Goal: Task Accomplishment & Management: Manage account settings

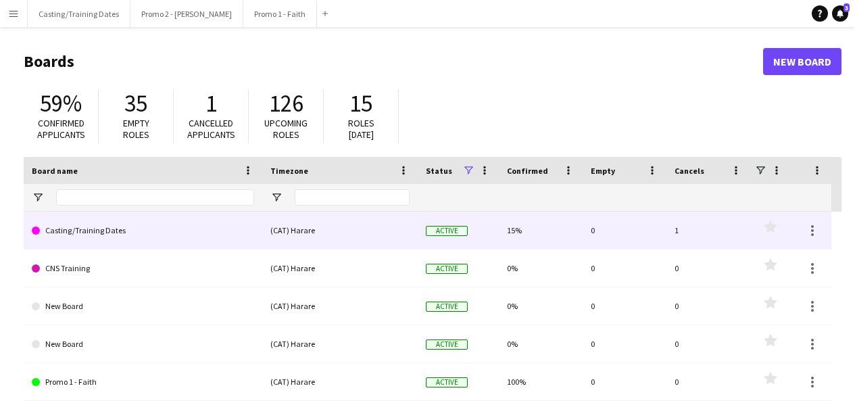
click at [85, 228] on link "Casting/Training Dates" at bounding box center [143, 230] width 222 height 38
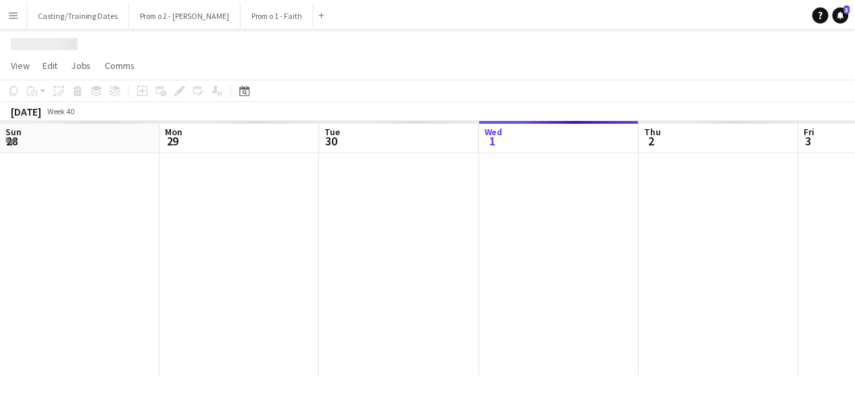
scroll to position [0, 323]
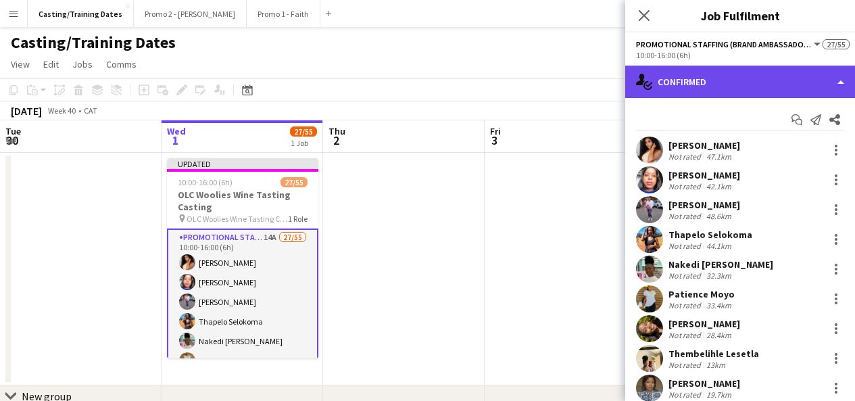
click at [673, 82] on div "single-neutral-actions-check-2 Confirmed" at bounding box center [740, 82] width 230 height 32
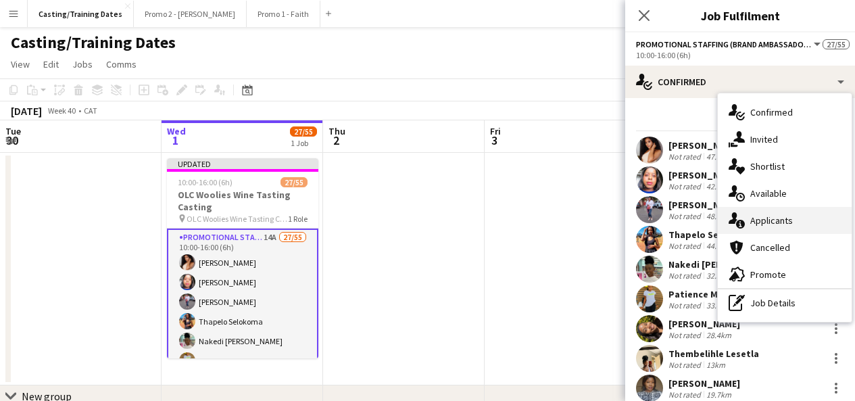
click at [776, 216] on span "Applicants" at bounding box center [771, 220] width 43 height 12
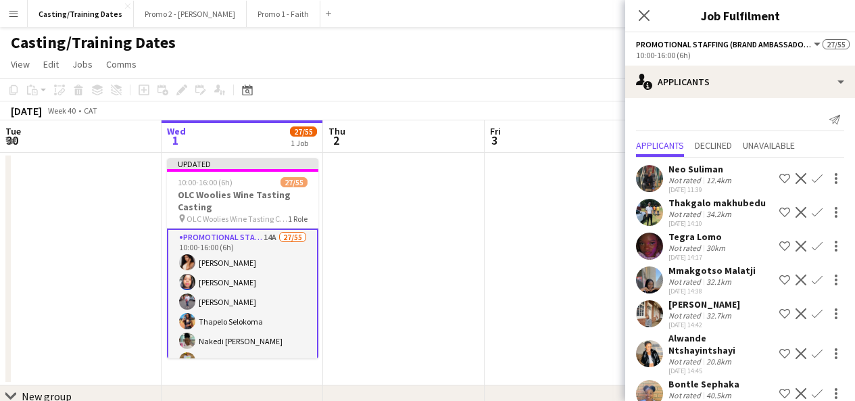
scroll to position [270, 0]
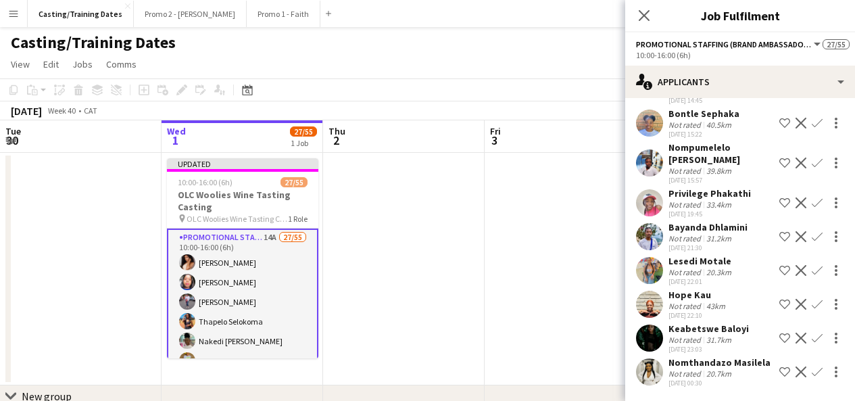
click at [682, 376] on div "Not rated" at bounding box center [685, 373] width 35 height 10
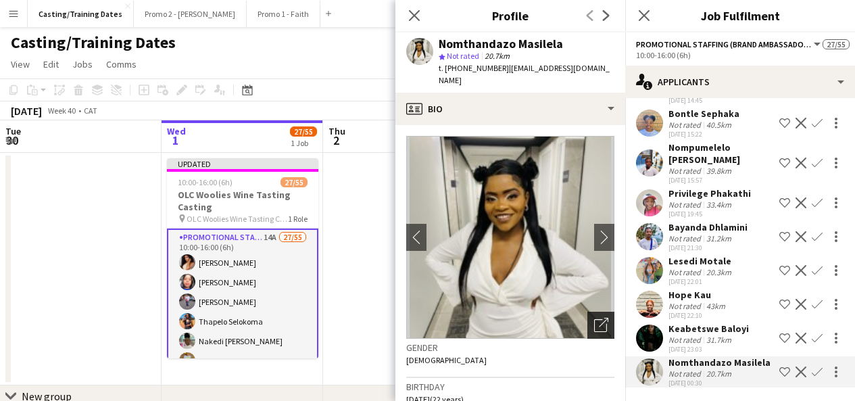
click at [594, 326] on icon "Open photos pop-in" at bounding box center [601, 324] width 14 height 14
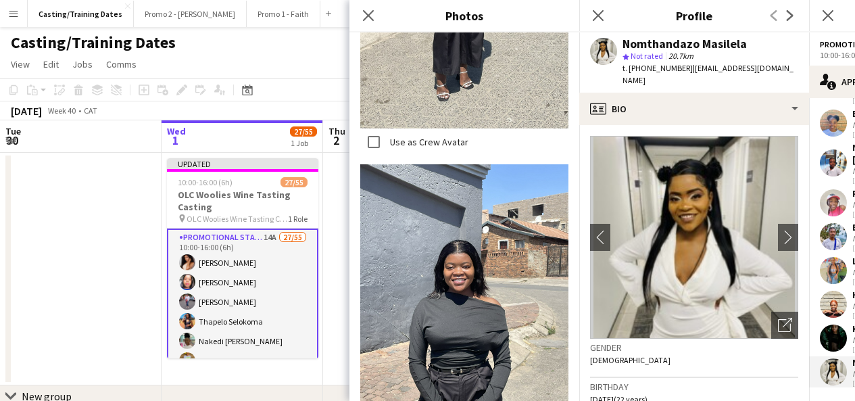
scroll to position [728, 0]
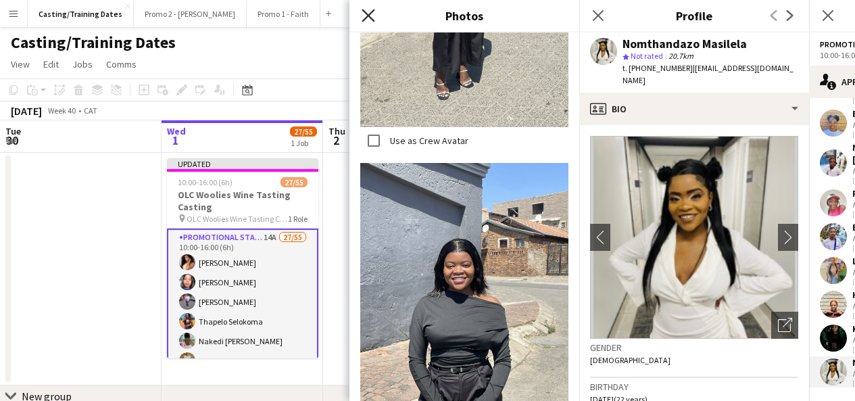
click at [367, 20] on icon "Close pop-in" at bounding box center [367, 15] width 13 height 13
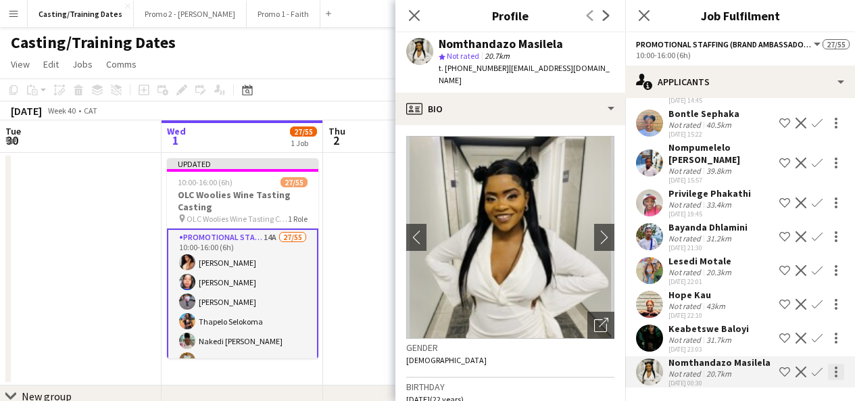
click at [828, 373] on div at bounding box center [836, 371] width 16 height 16
click at [805, 369] on div at bounding box center [427, 200] width 855 height 401
click at [811, 369] on app-icon "Confirm" at bounding box center [816, 371] width 11 height 11
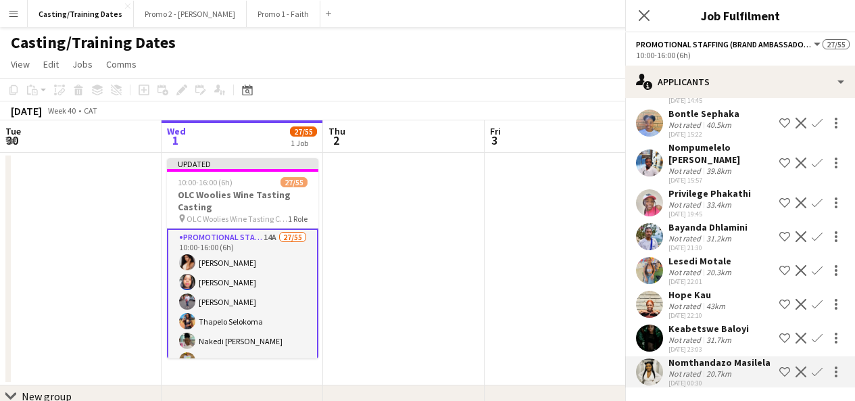
scroll to position [270, 0]
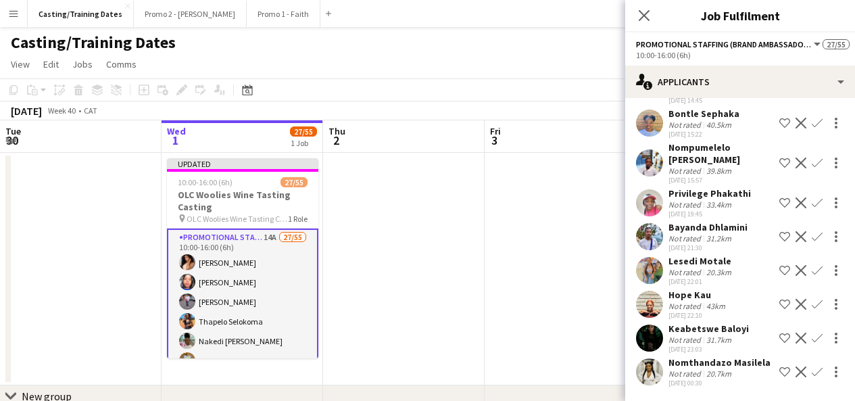
click at [811, 370] on app-icon "Confirm" at bounding box center [816, 371] width 11 height 11
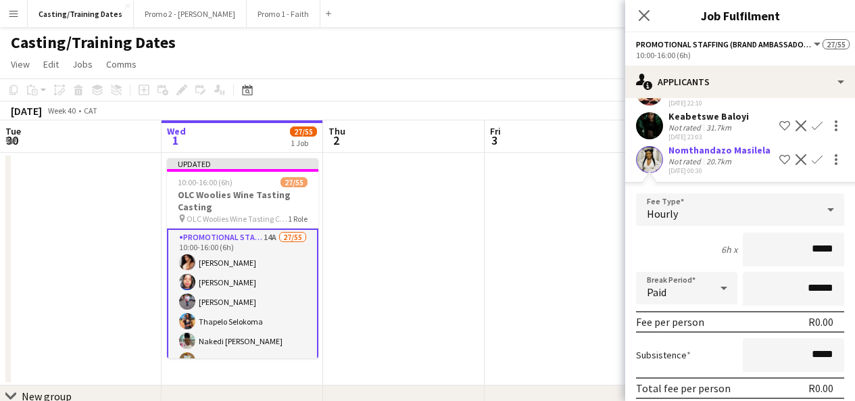
scroll to position [538, 0]
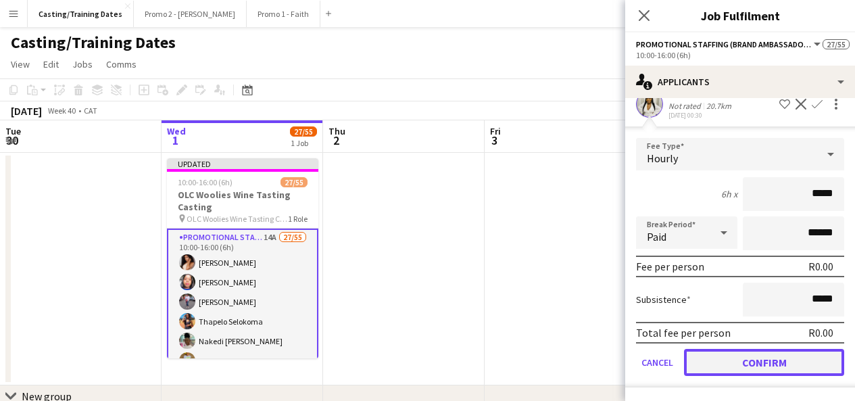
click at [754, 355] on button "Confirm" at bounding box center [764, 362] width 160 height 27
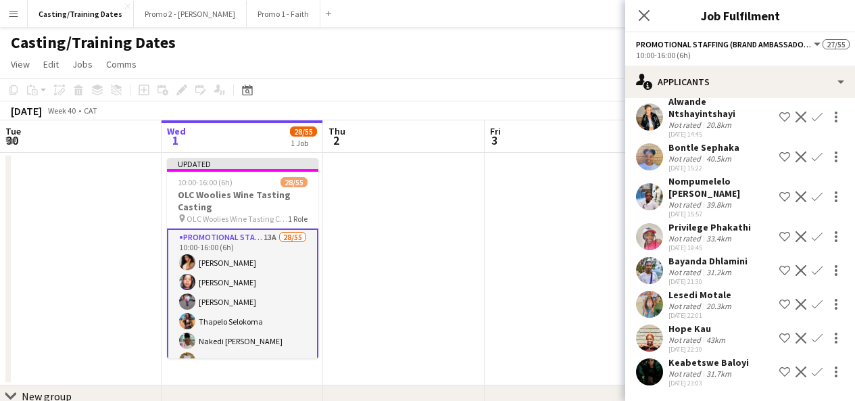
scroll to position [236, 0]
click at [651, 366] on app-user-avatar at bounding box center [649, 371] width 27 height 27
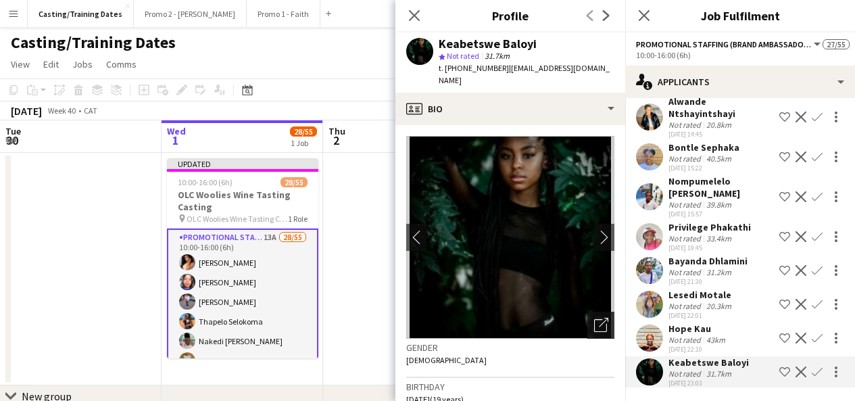
click at [594, 317] on icon "Open photos pop-in" at bounding box center [601, 324] width 14 height 14
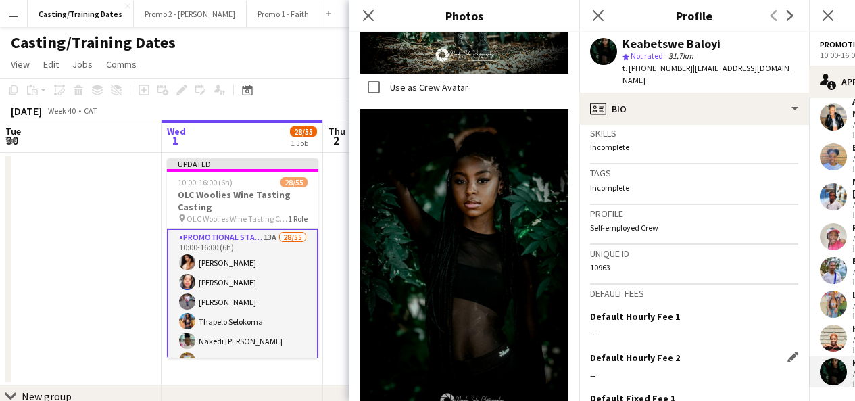
scroll to position [582, 0]
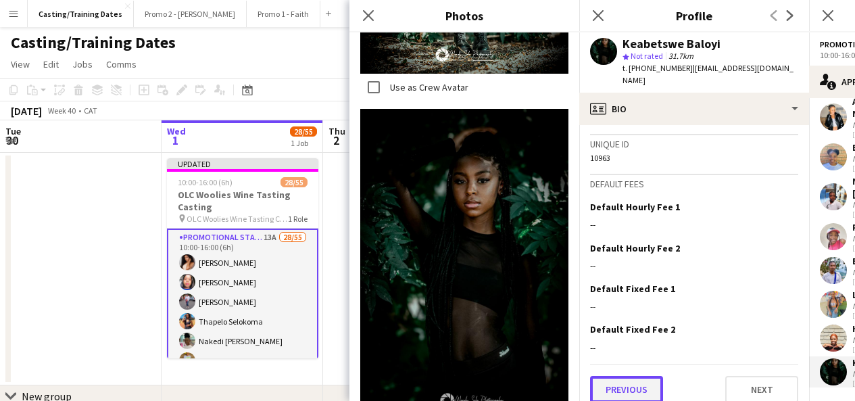
click at [609, 376] on button "Previous" at bounding box center [626, 389] width 73 height 27
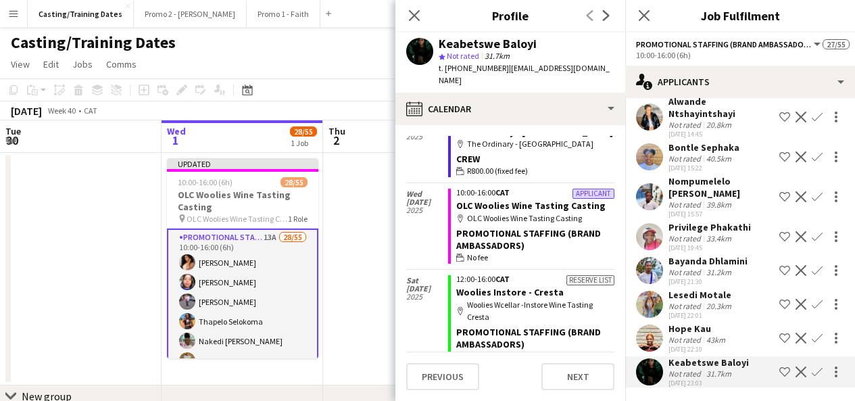
scroll to position [0, 0]
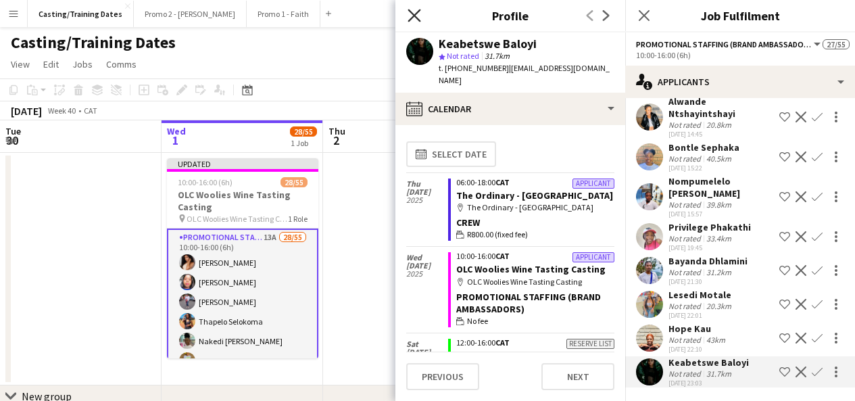
click at [415, 14] on icon at bounding box center [413, 15] width 13 height 13
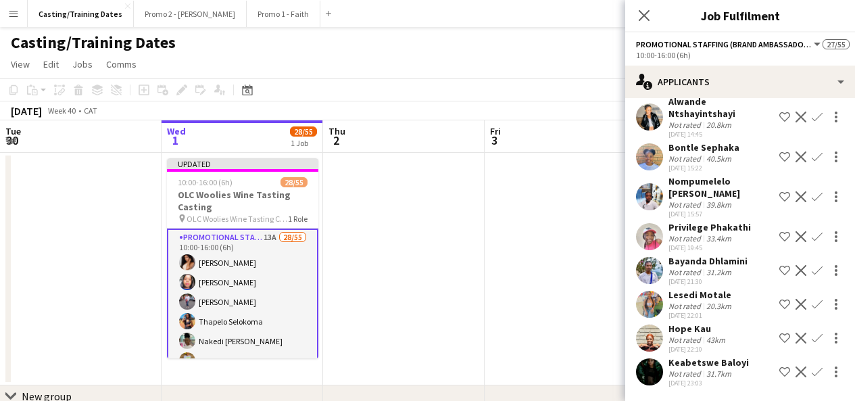
click at [652, 373] on app-user-avatar at bounding box center [649, 371] width 27 height 27
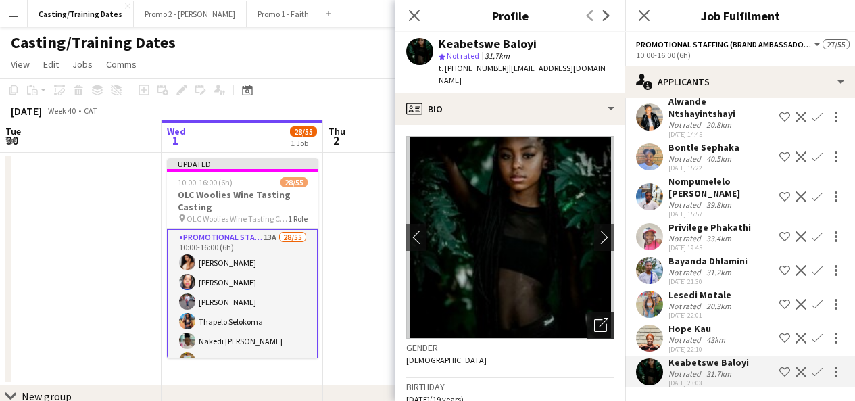
click at [589, 311] on div "Open photos pop-in" at bounding box center [600, 324] width 27 height 27
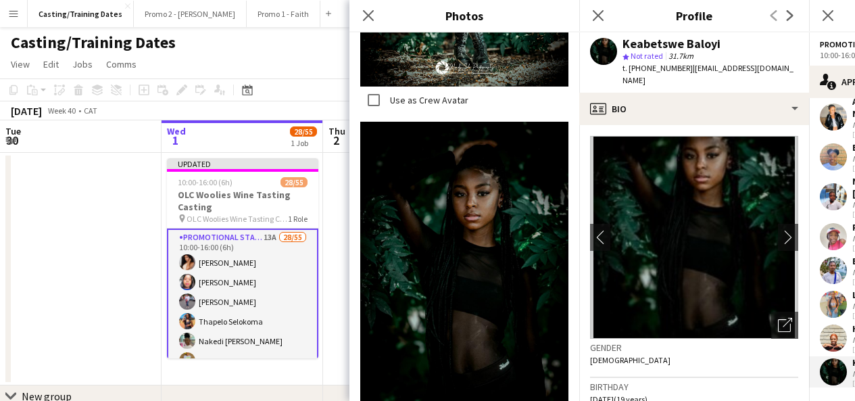
scroll to position [885, 0]
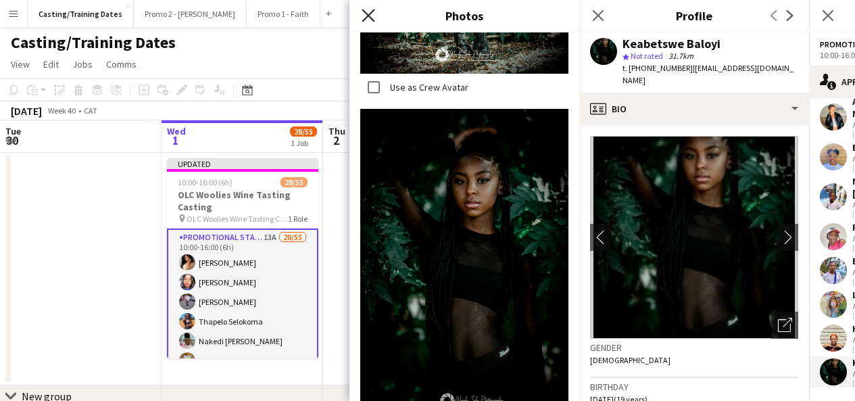
click at [367, 18] on icon at bounding box center [367, 15] width 13 height 13
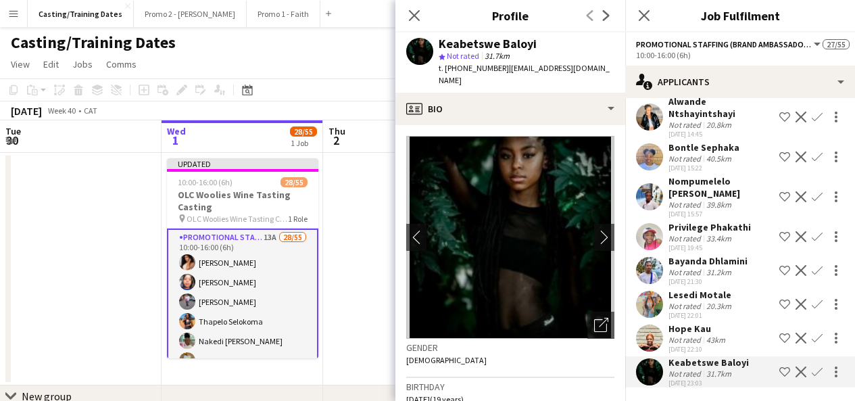
click at [651, 340] on app-user-avatar at bounding box center [649, 337] width 27 height 27
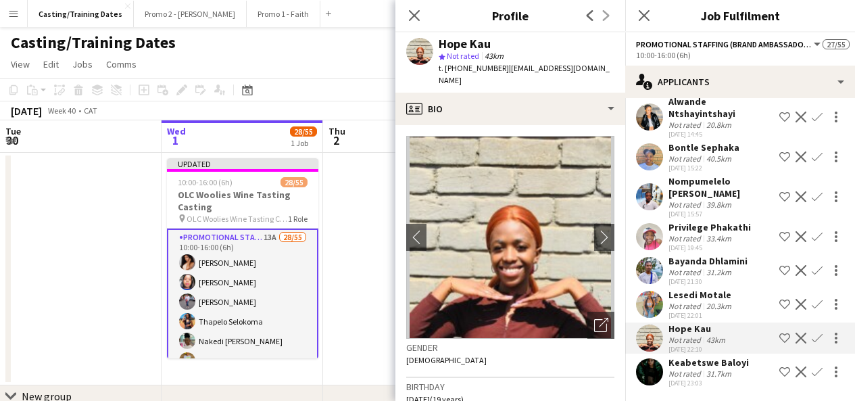
click at [653, 301] on app-user-avatar at bounding box center [649, 303] width 27 height 27
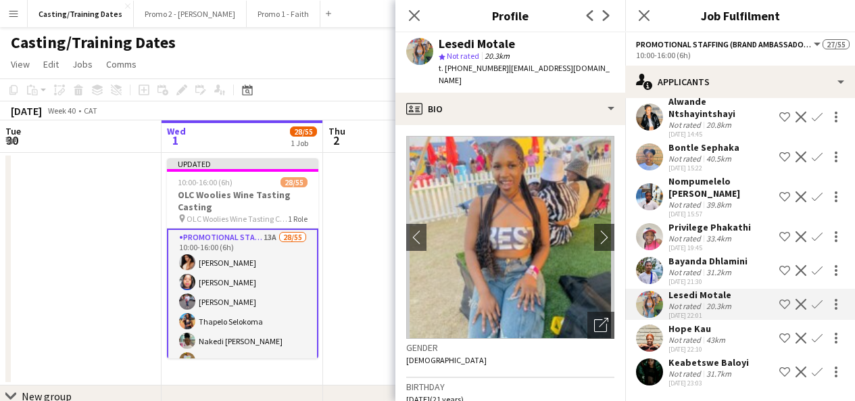
click at [645, 261] on app-user-avatar at bounding box center [649, 270] width 27 height 27
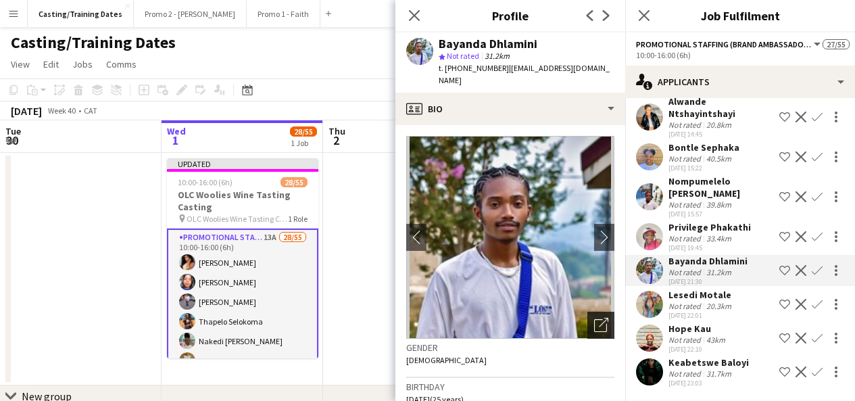
click at [587, 322] on div "Open photos pop-in" at bounding box center [600, 324] width 27 height 27
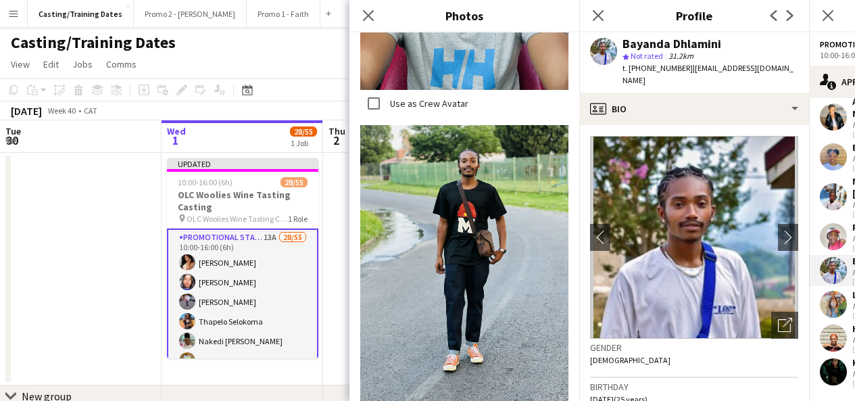
scroll to position [217, 0]
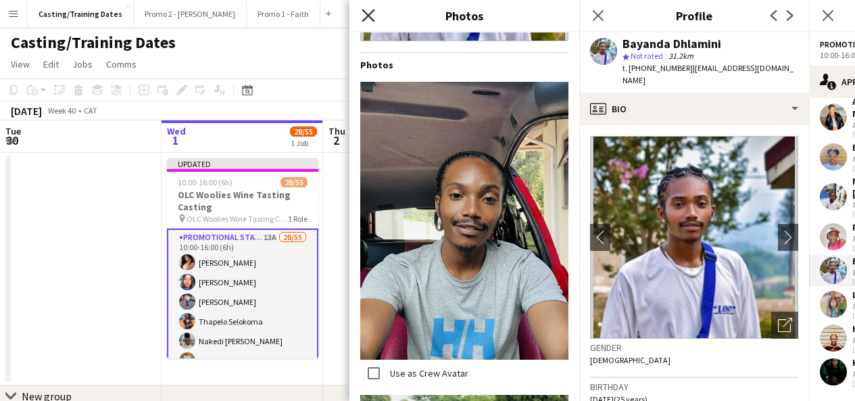
click at [370, 16] on icon "Close pop-in" at bounding box center [367, 15] width 13 height 13
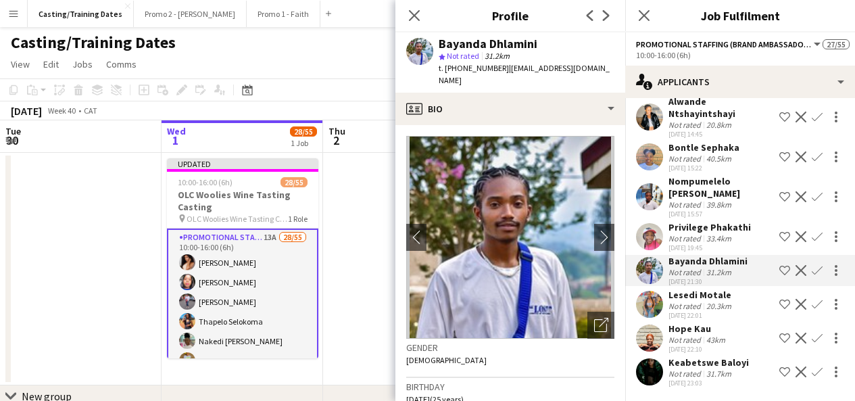
click at [811, 336] on app-icon "Confirm" at bounding box center [816, 337] width 11 height 11
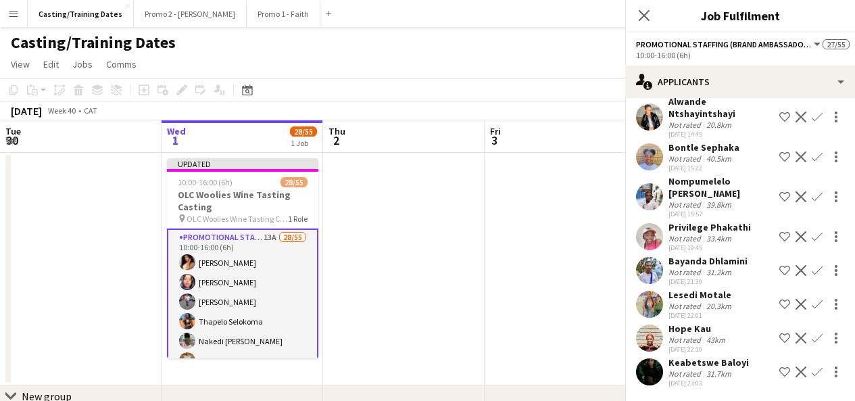
scroll to position [236, 0]
click at [811, 269] on app-icon "Confirm" at bounding box center [816, 270] width 11 height 11
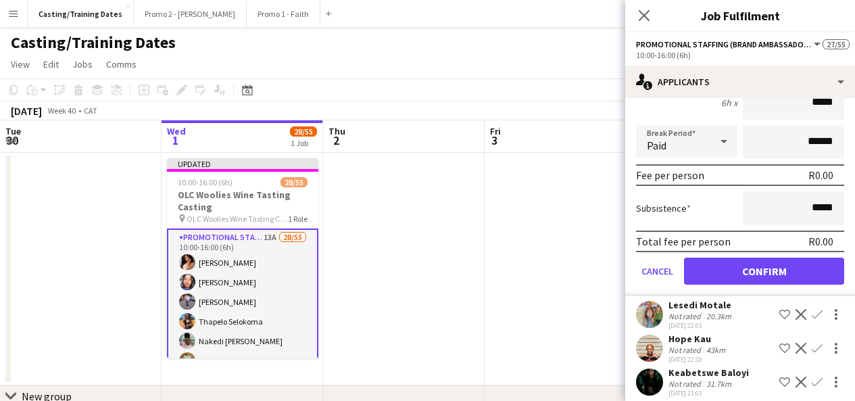
scroll to position [504, 0]
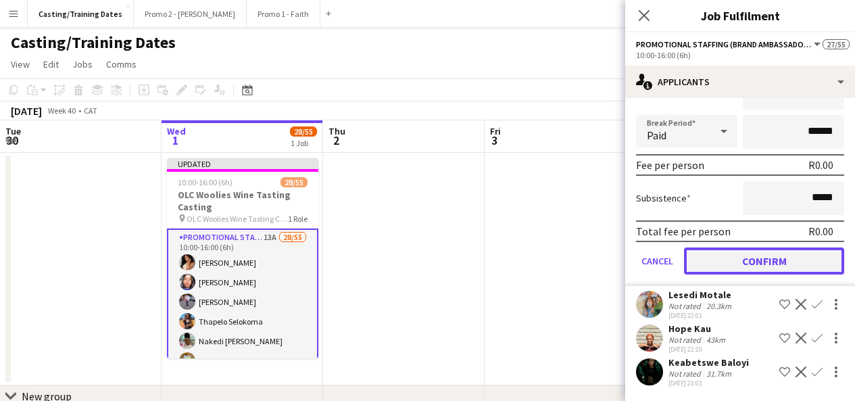
click at [760, 253] on button "Confirm" at bounding box center [764, 260] width 160 height 27
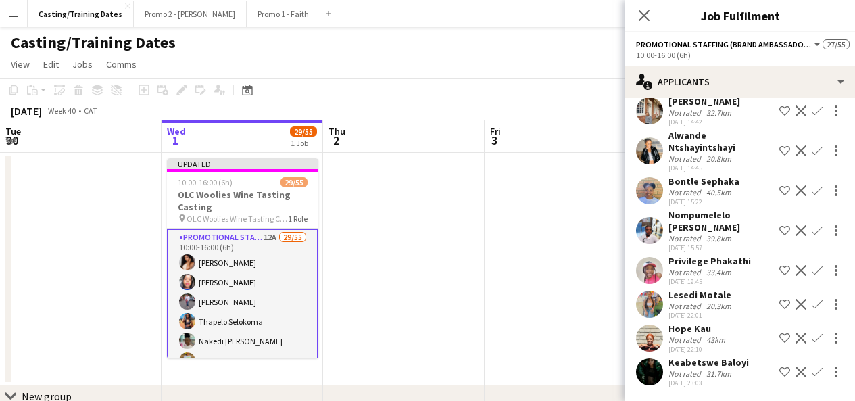
scroll to position [203, 0]
click at [653, 299] on app-user-avatar at bounding box center [649, 303] width 27 height 27
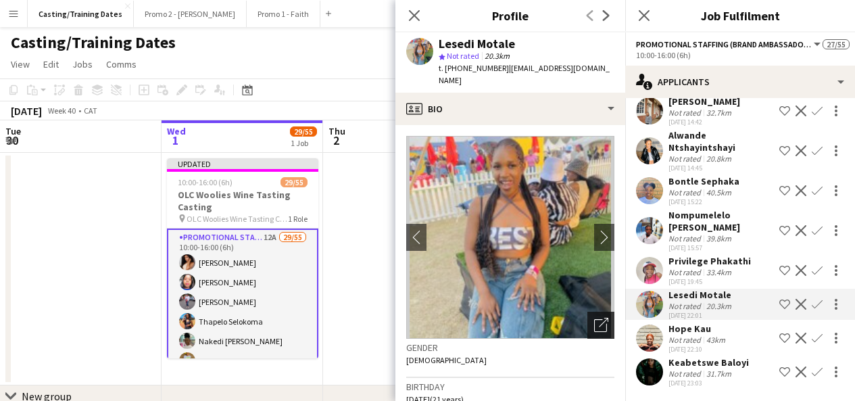
click at [594, 317] on icon "Open photos pop-in" at bounding box center [601, 324] width 14 height 14
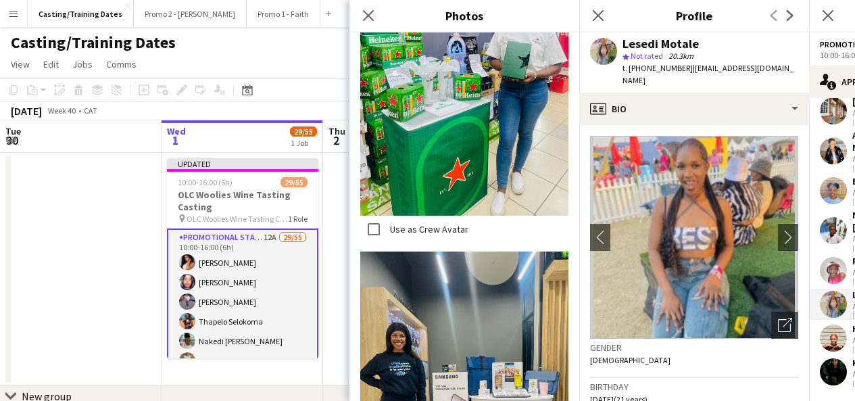
scroll to position [216, 0]
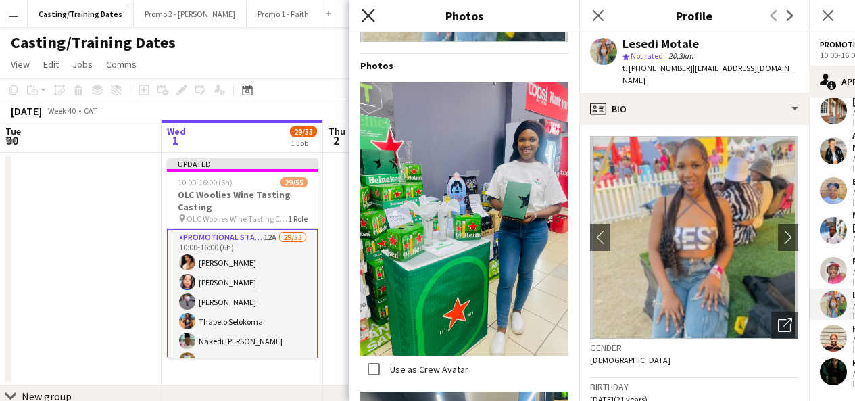
click at [363, 19] on icon "Close pop-in" at bounding box center [367, 15] width 13 height 13
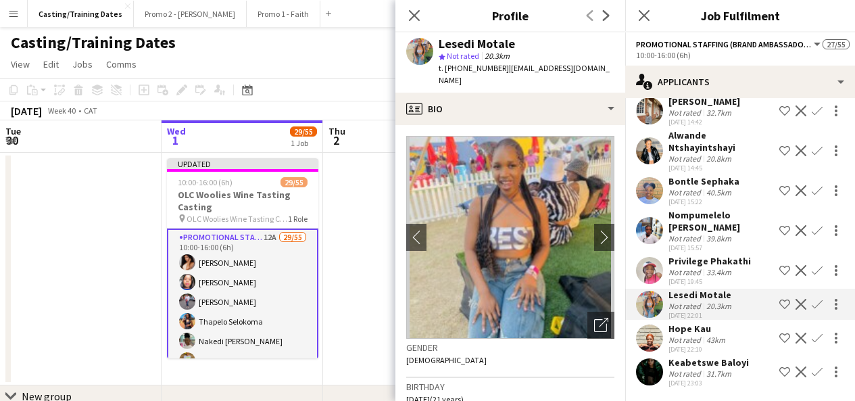
click at [811, 303] on app-icon "Confirm" at bounding box center [816, 304] width 11 height 11
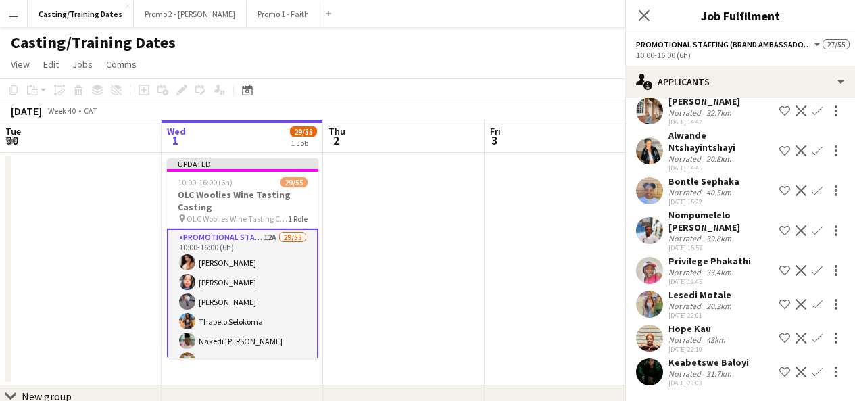
scroll to position [203, 0]
click at [811, 303] on app-icon "Confirm" at bounding box center [816, 304] width 11 height 11
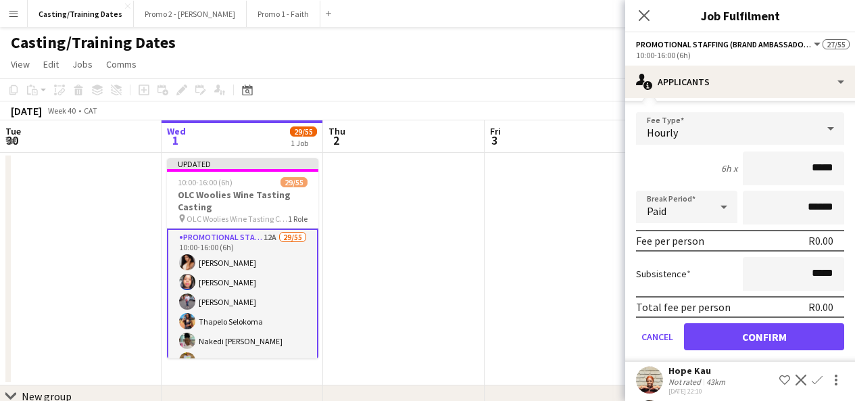
scroll to position [430, 0]
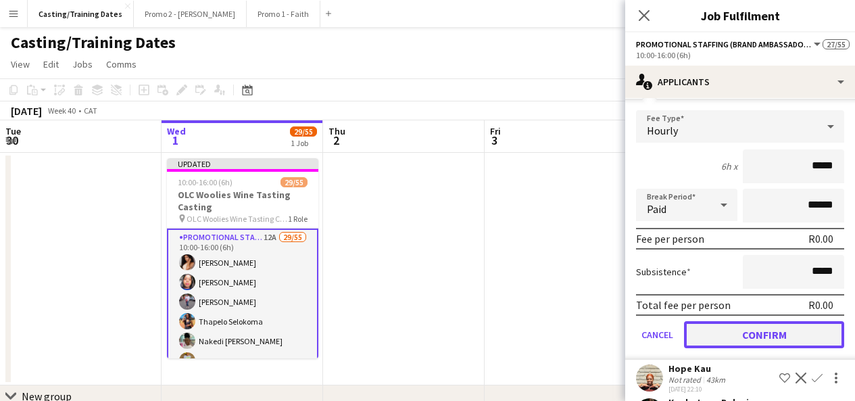
click at [748, 334] on button "Confirm" at bounding box center [764, 334] width 160 height 27
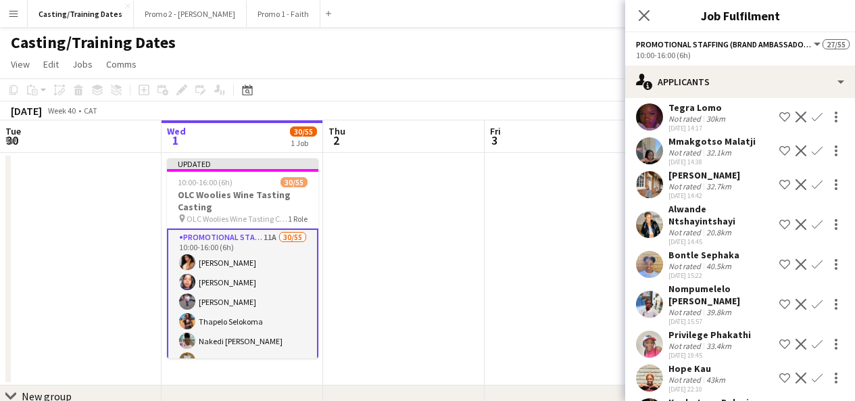
scroll to position [169, 0]
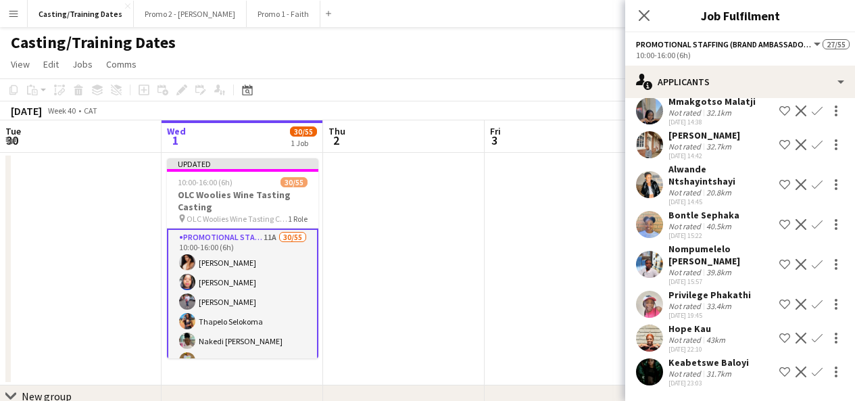
click at [651, 332] on app-user-avatar at bounding box center [649, 337] width 27 height 27
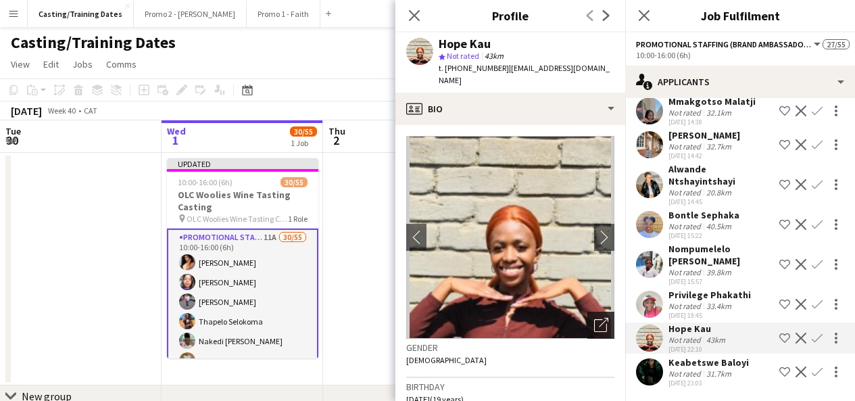
click at [594, 317] on icon "Open photos pop-in" at bounding box center [601, 324] width 14 height 14
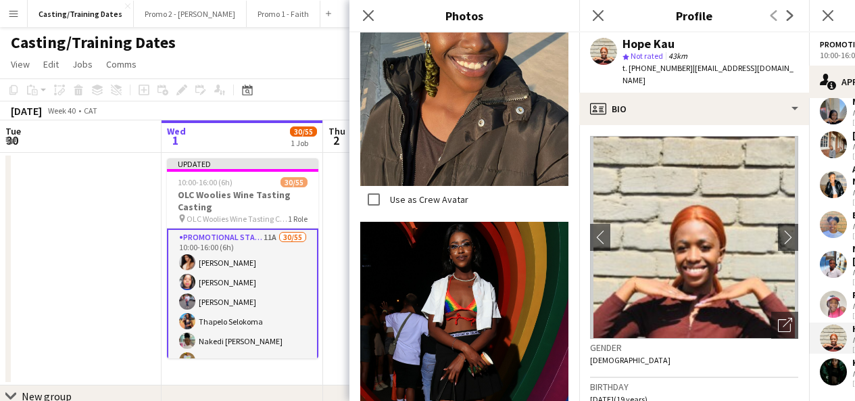
scroll to position [1804, 0]
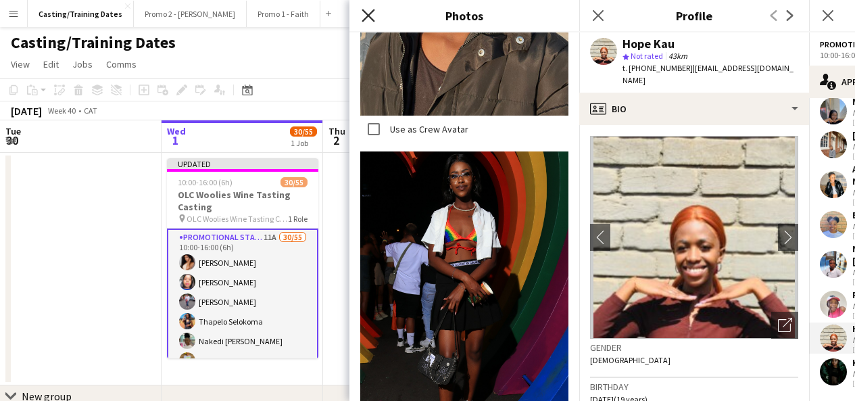
click at [364, 13] on icon "Close pop-in" at bounding box center [367, 15] width 13 height 13
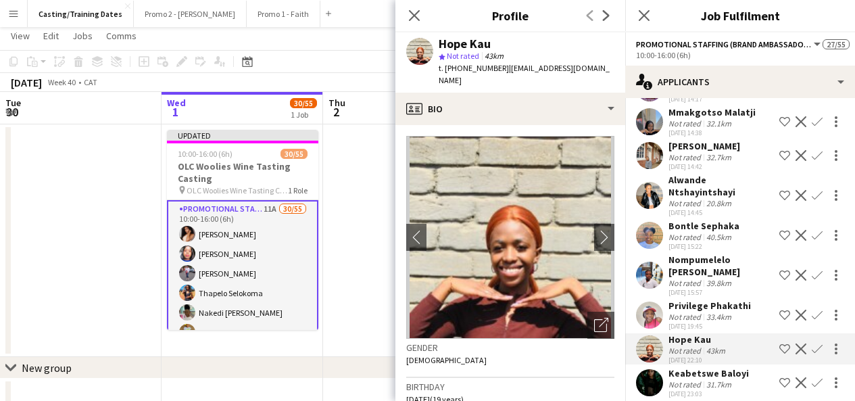
scroll to position [169, 0]
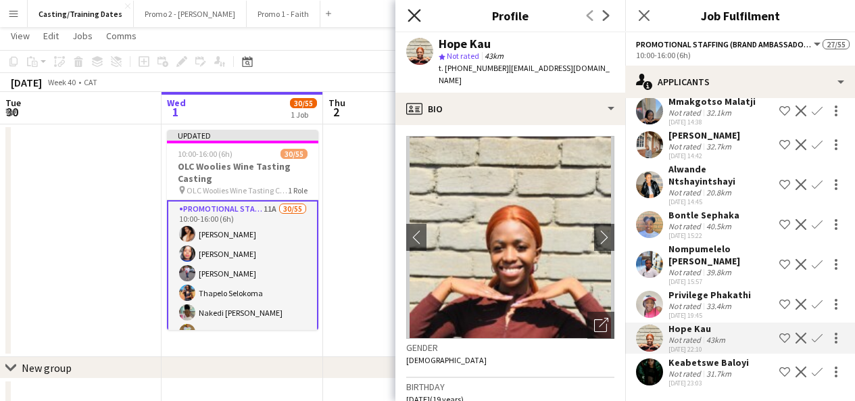
click at [413, 20] on icon "Close pop-in" at bounding box center [413, 15] width 13 height 13
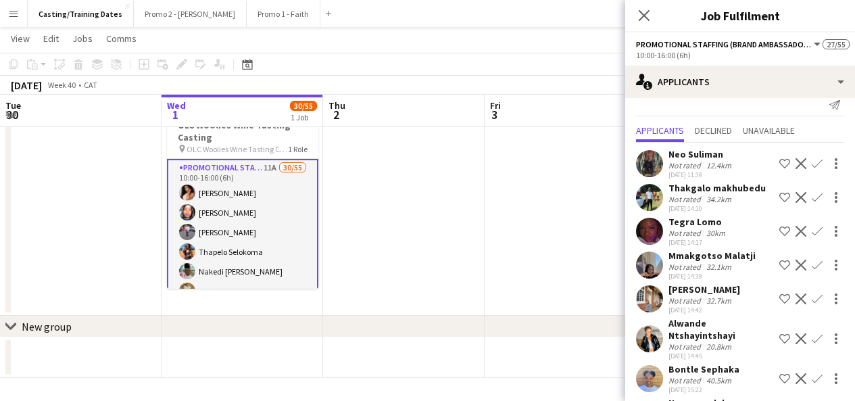
scroll to position [0, 0]
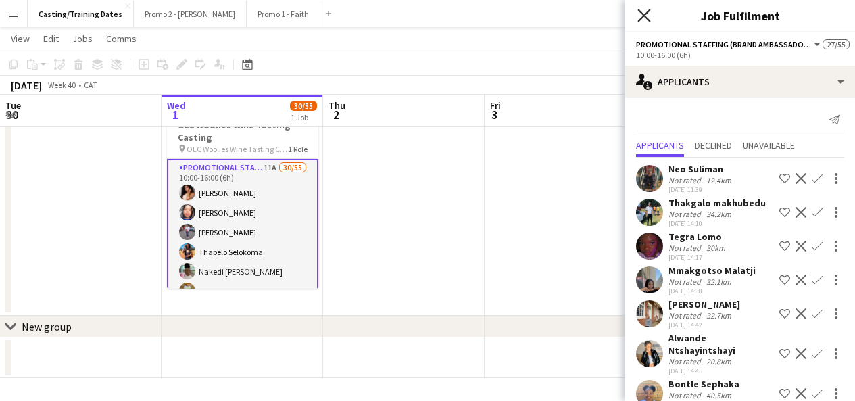
click at [644, 20] on icon "Close pop-in" at bounding box center [643, 15] width 13 height 13
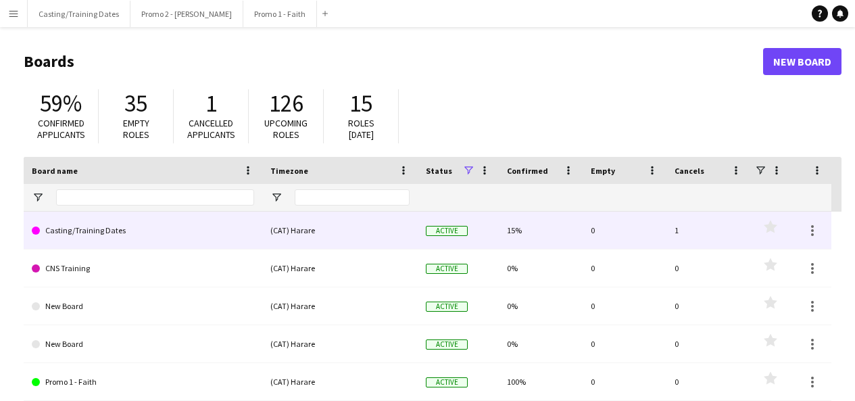
click at [99, 232] on link "Casting/Training Dates" at bounding box center [143, 230] width 222 height 38
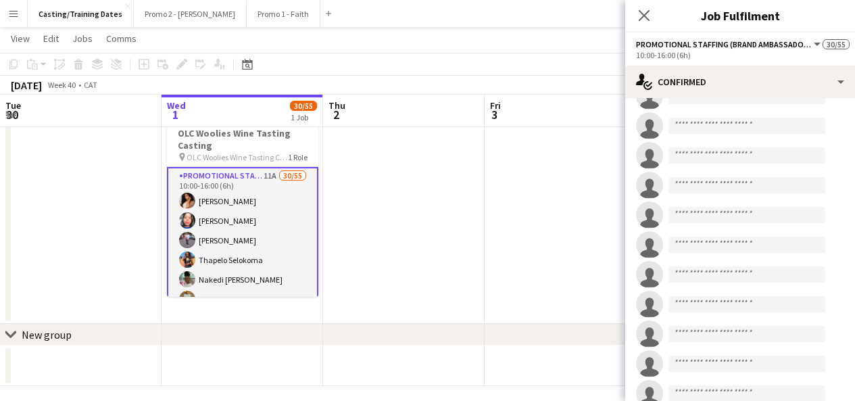
scroll to position [1006, 0]
click at [646, 16] on icon "Close pop-in" at bounding box center [643, 15] width 13 height 13
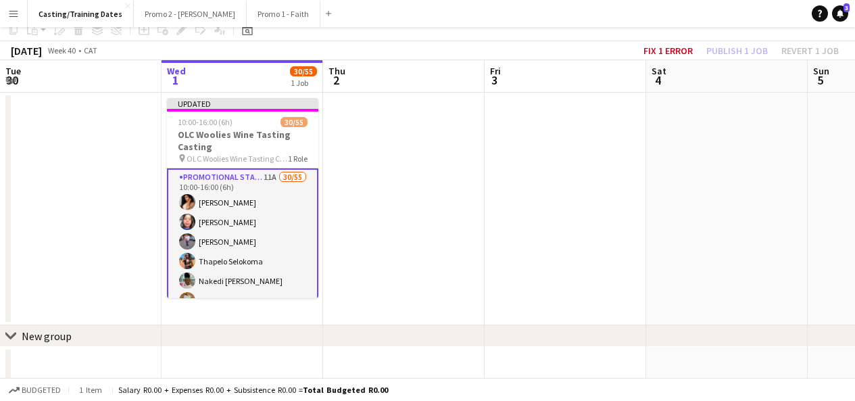
scroll to position [0, 0]
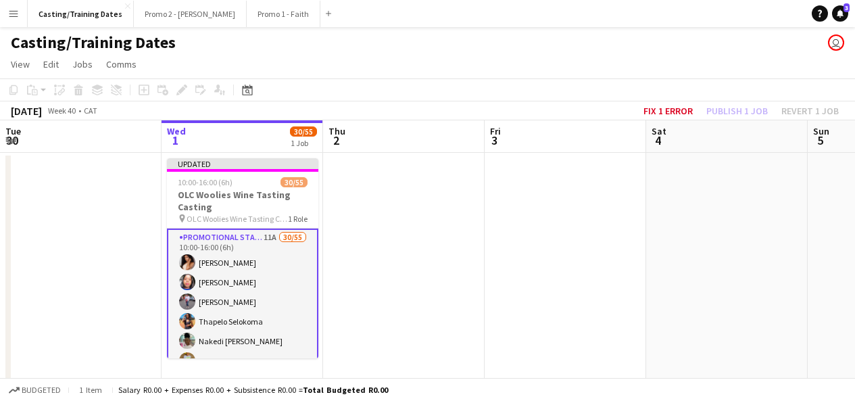
click at [324, 51] on div "Casting/Training Dates user" at bounding box center [427, 40] width 855 height 26
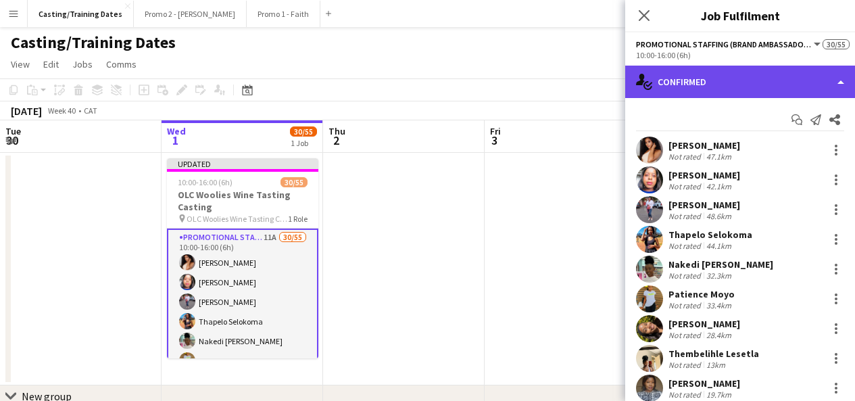
click at [701, 80] on div "single-neutral-actions-check-2 Confirmed" at bounding box center [740, 82] width 230 height 32
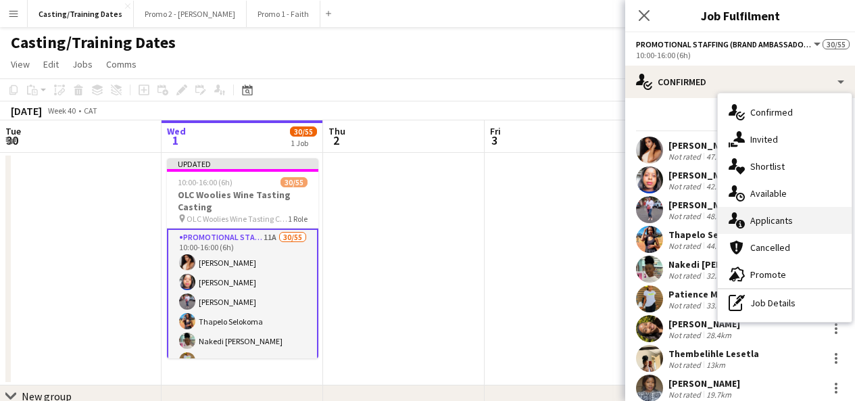
click at [754, 221] on span "Applicants" at bounding box center [771, 220] width 43 height 12
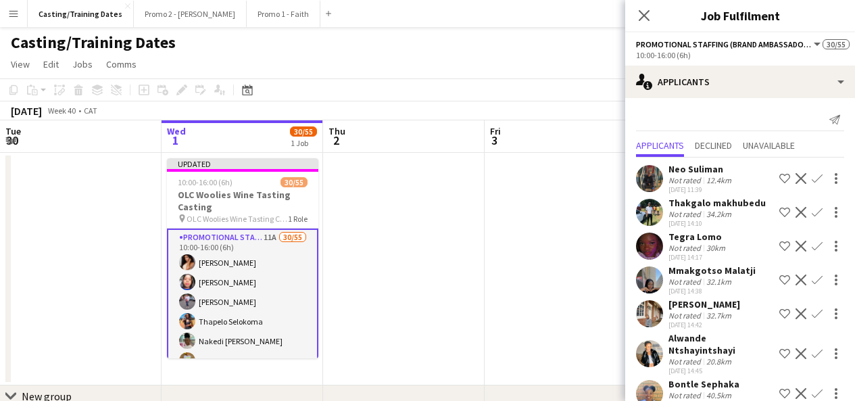
scroll to position [169, 0]
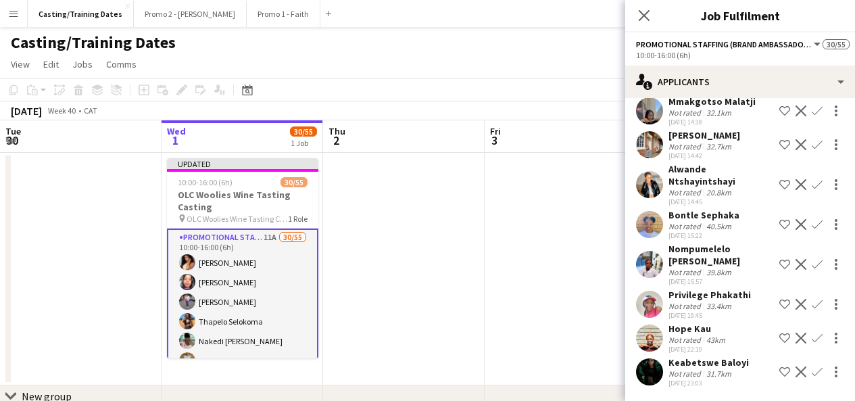
click at [650, 332] on app-user-avatar at bounding box center [649, 337] width 27 height 27
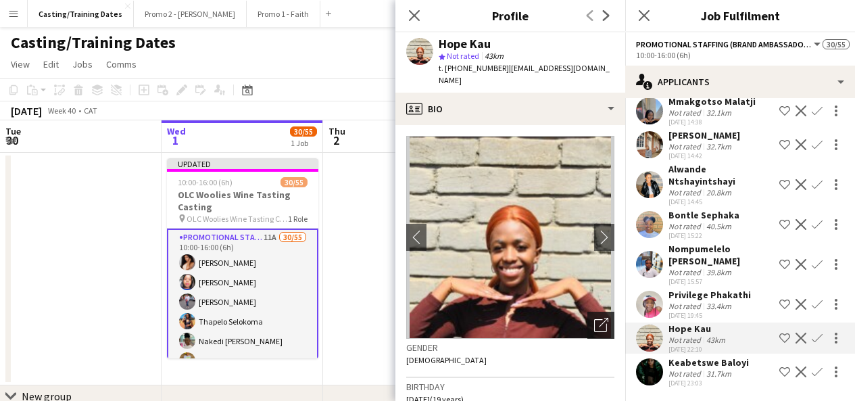
click at [594, 317] on icon "Open photos pop-in" at bounding box center [601, 324] width 14 height 14
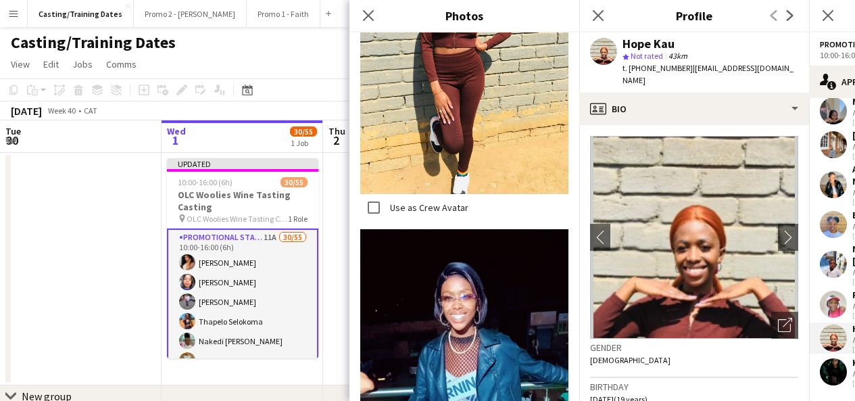
scroll to position [719, 0]
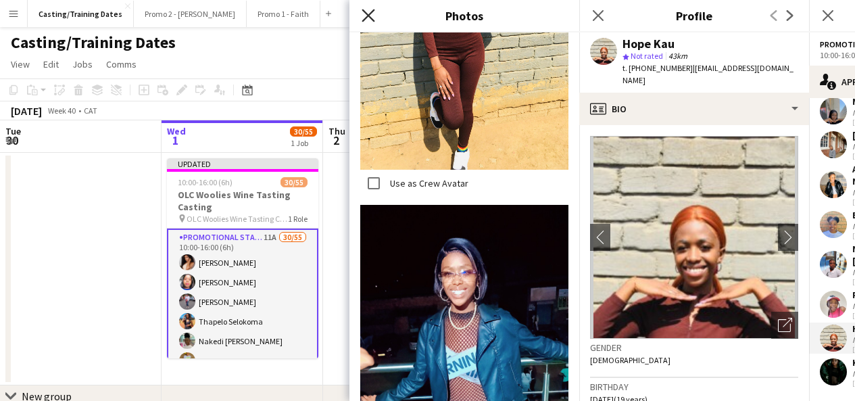
click at [364, 11] on icon at bounding box center [367, 15] width 13 height 13
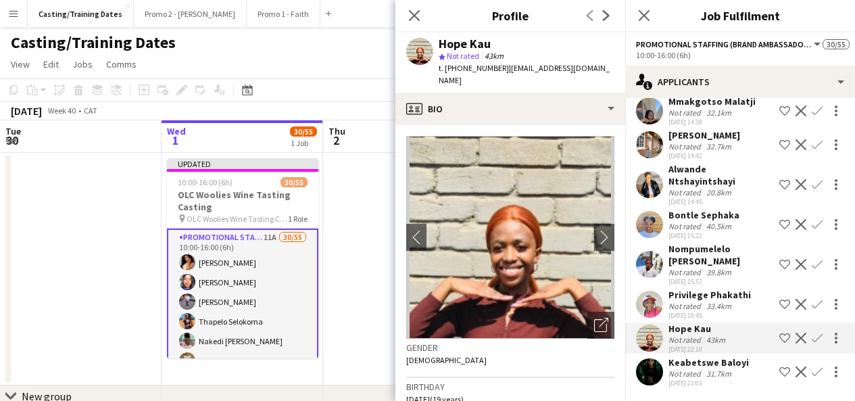
click at [403, 18] on div "Close pop-in" at bounding box center [414, 15] width 38 height 31
click at [411, 11] on icon at bounding box center [413, 15] width 13 height 13
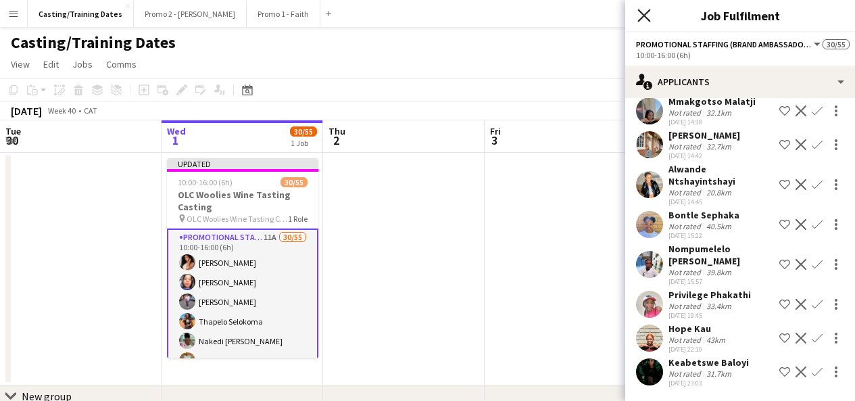
click at [641, 18] on icon at bounding box center [643, 15] width 13 height 13
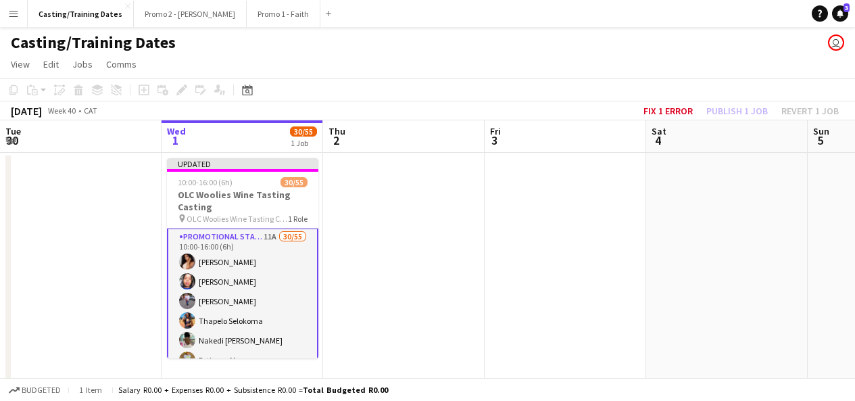
scroll to position [0, 0]
